Goal: Find specific page/section: Find specific page/section

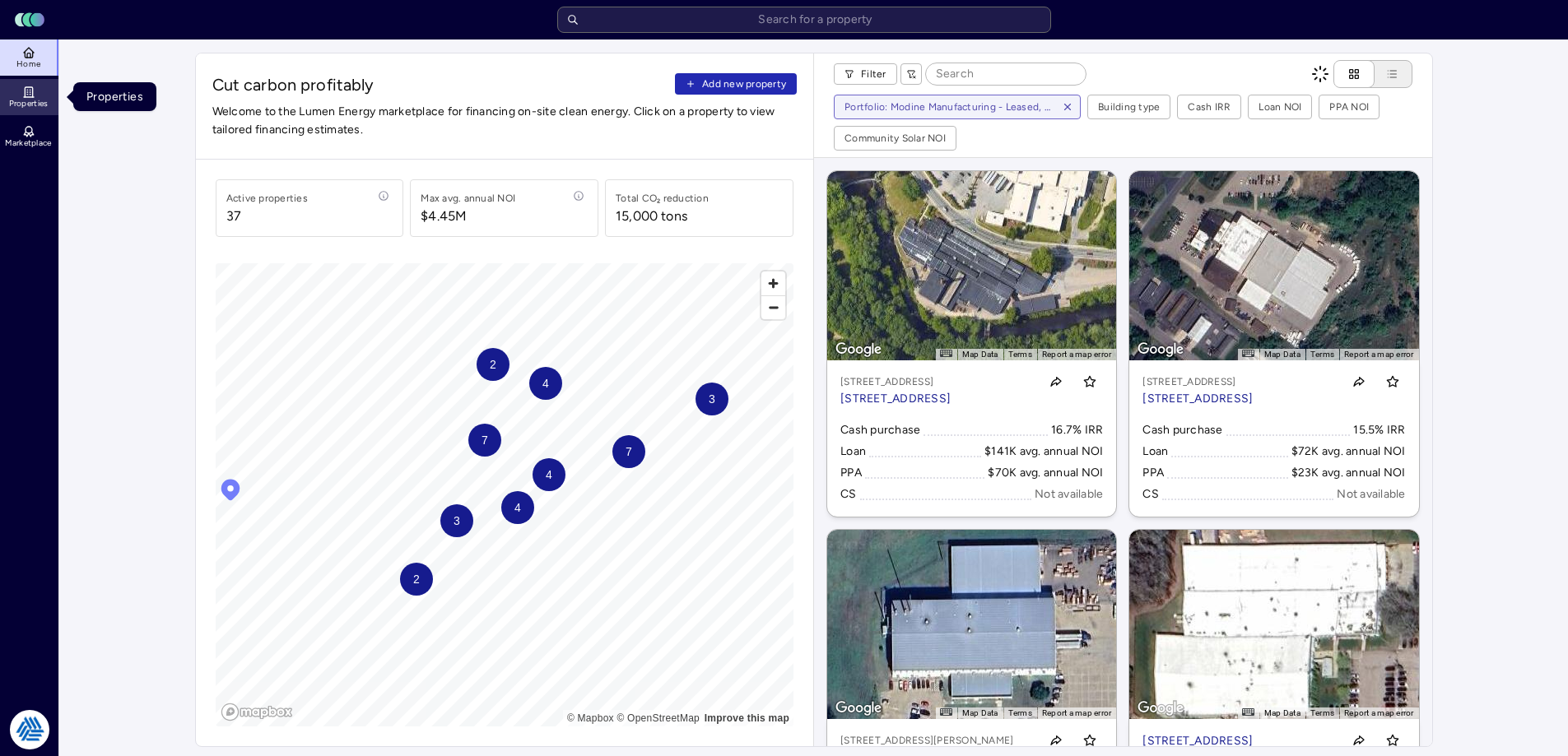
click at [35, 90] on icon at bounding box center [29, 93] width 13 height 13
